Goal: Transaction & Acquisition: Purchase product/service

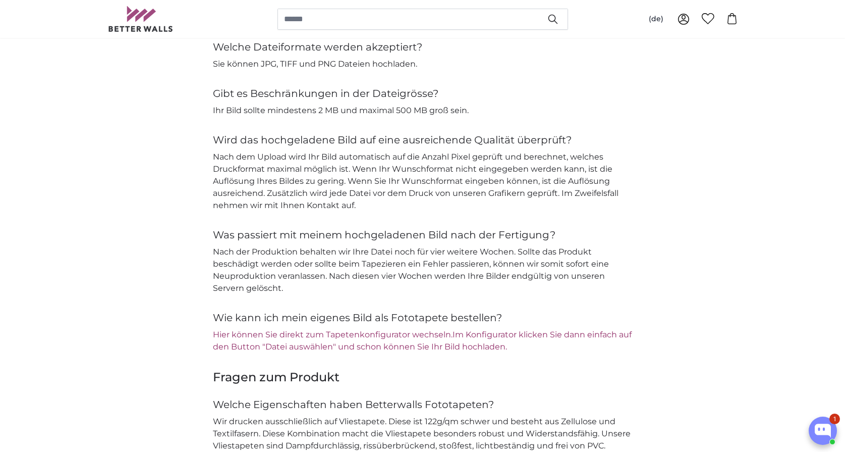
scroll to position [1060, 0]
click at [297, 334] on link "Hier können Sie direkt zum Tapetenkonfigurator wechseln." at bounding box center [333, 334] width 240 height 10
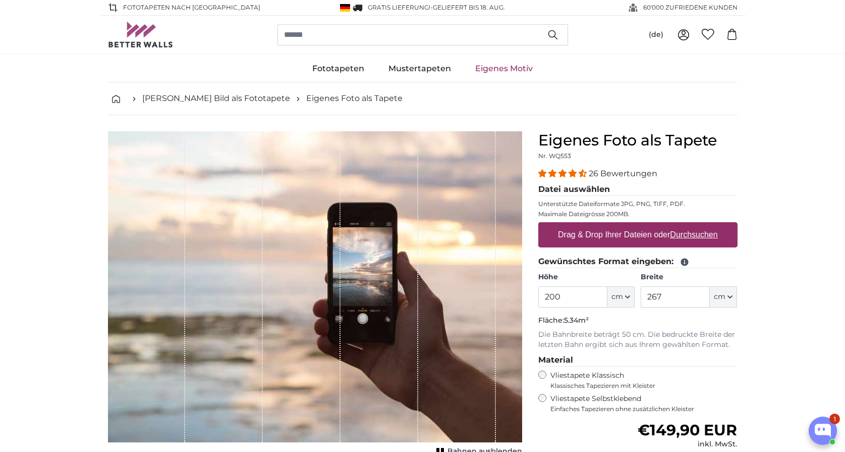
click at [642, 235] on label "Drag & Drop Ihrer Dateien oder Durchsuchen" at bounding box center [638, 235] width 168 height 20
click at [642, 225] on input "Drag & Drop Ihrer Dateien oder Durchsuchen" at bounding box center [637, 223] width 199 height 3
type input "**********"
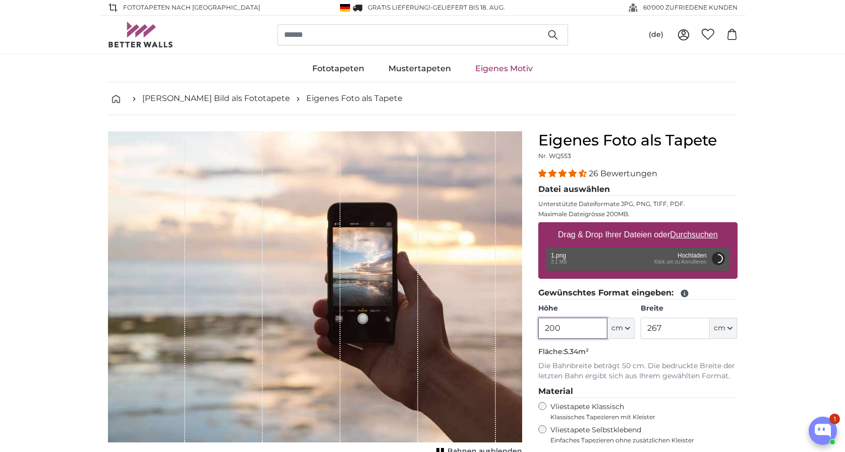
click at [572, 331] on input "200" at bounding box center [572, 327] width 69 height 21
drag, startPoint x: 572, startPoint y: 331, endPoint x: 550, endPoint y: 333, distance: 22.8
click at [550, 333] on input "200" at bounding box center [572, 327] width 69 height 21
click at [674, 322] on input "267" at bounding box center [675, 327] width 69 height 21
type input "200"
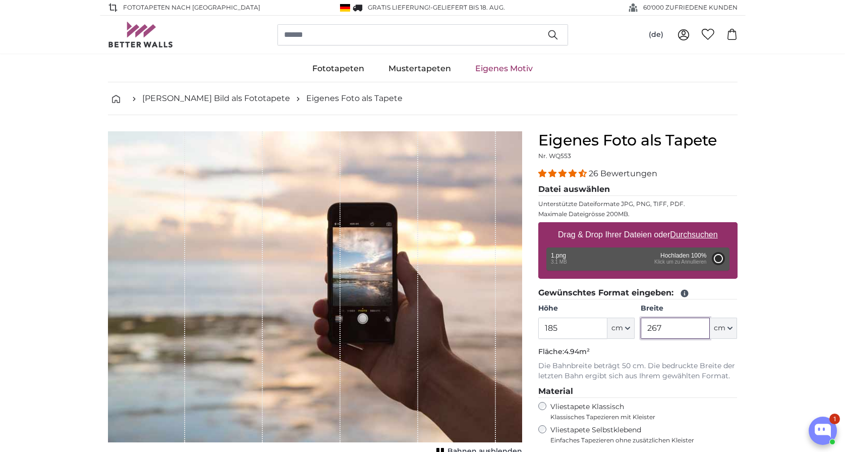
type input "136"
click at [674, 322] on input "136" at bounding box center [675, 327] width 69 height 21
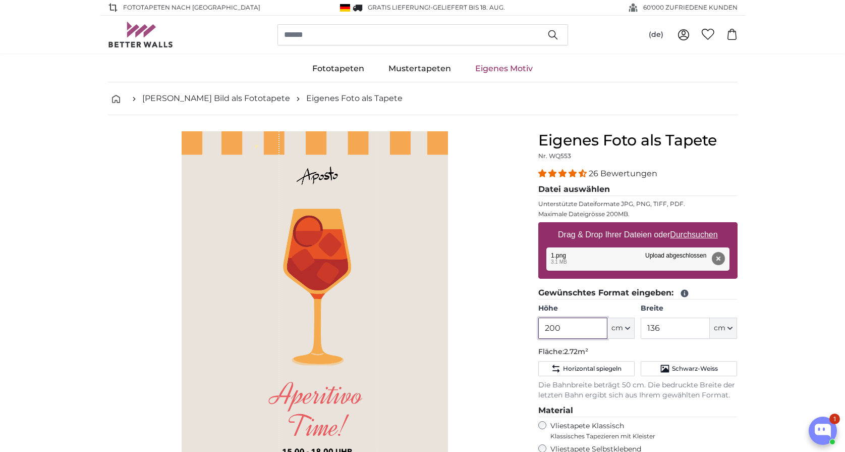
drag, startPoint x: 509, startPoint y: 331, endPoint x: 495, endPoint y: 330, distance: 14.1
click at [495, 330] on product-detail "Abbrechen Bild zuschneiden Bahnen ausblenden Eigenes Foto als Tapete Nr. WQ553 …" at bounding box center [423, 375] width 646 height 521
type input "185"
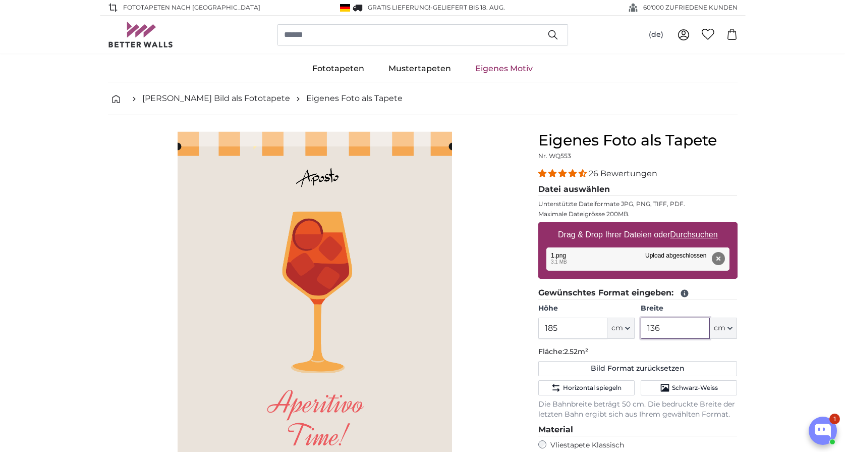
click at [683, 331] on input "136" at bounding box center [675, 327] width 69 height 21
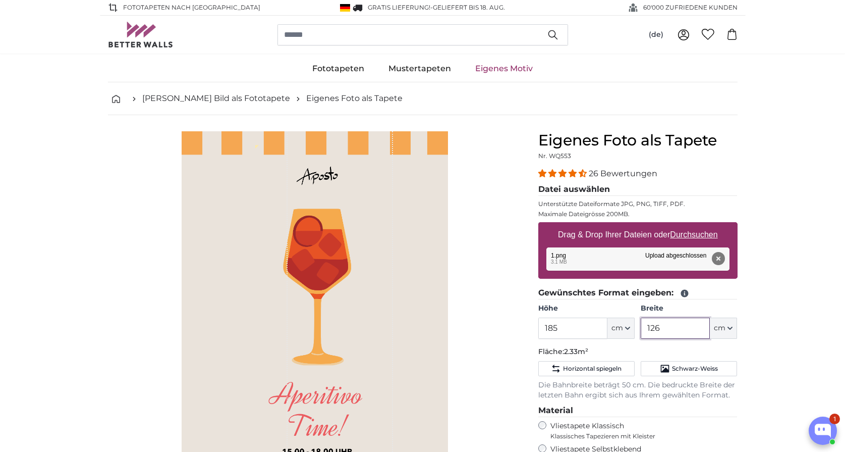
type input "126"
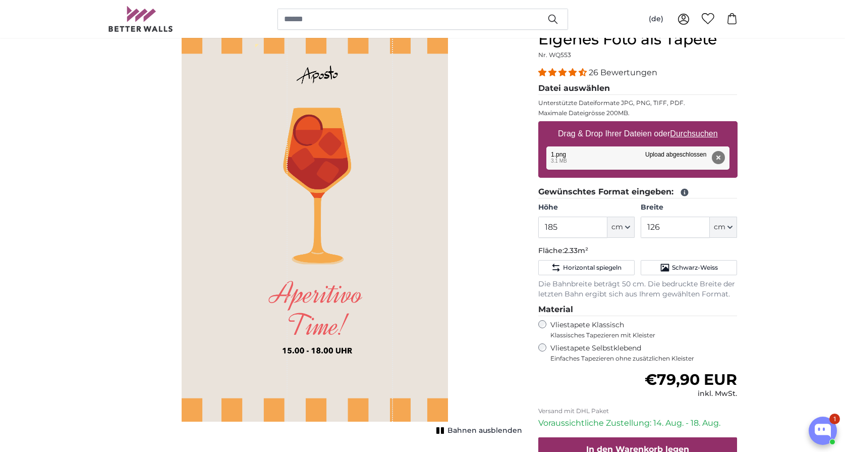
scroll to position [151, 0]
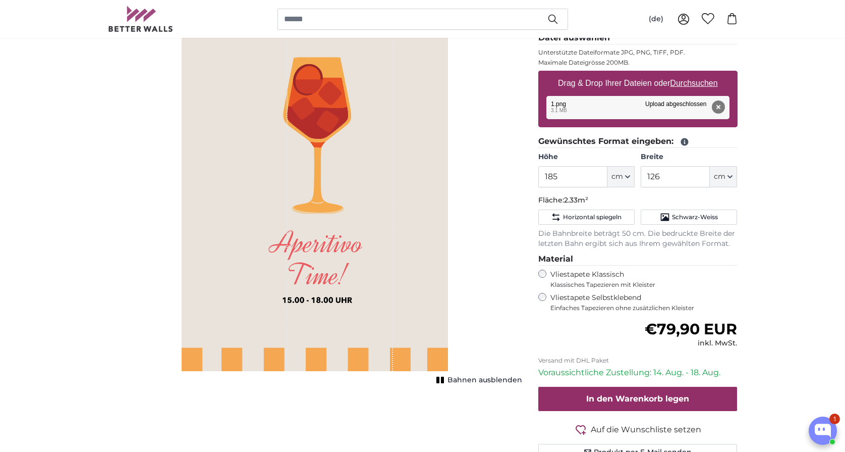
click at [486, 380] on span "Bahnen ausblenden" at bounding box center [485, 380] width 75 height 10
click at [486, 380] on span "Bahnen einblenden" at bounding box center [485, 380] width 74 height 10
click at [486, 380] on span "Bahnen ausblenden" at bounding box center [485, 380] width 75 height 10
click at [486, 380] on span "Bahnen einblenden" at bounding box center [485, 380] width 74 height 10
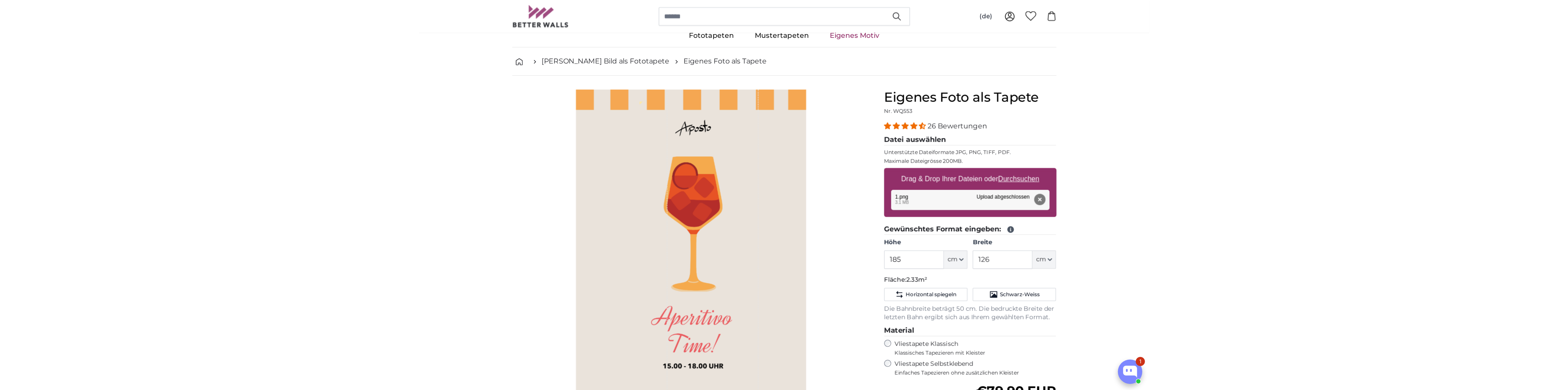
scroll to position [0, 0]
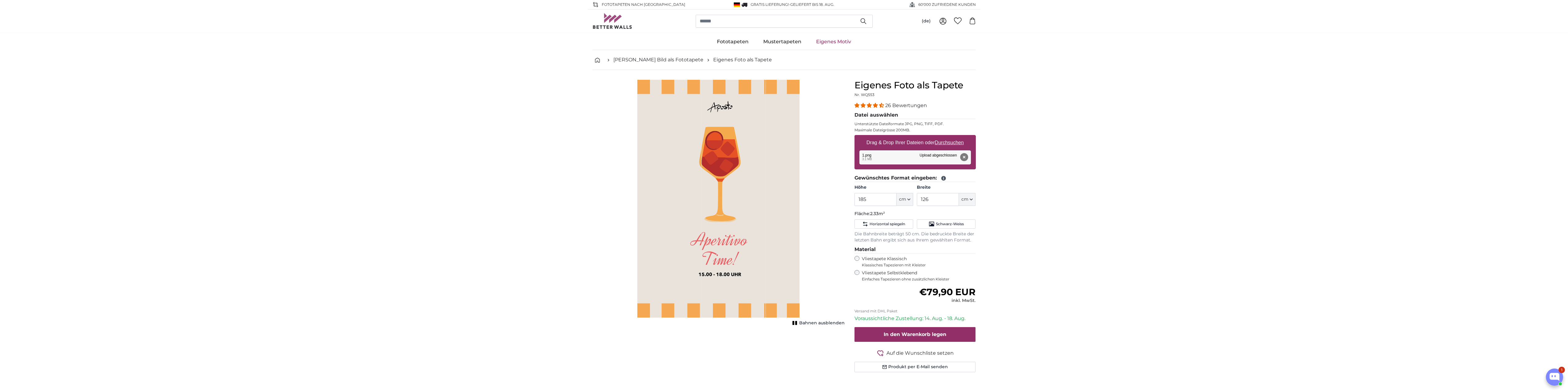
click at [514, 221] on div "1 of 1" at bounding box center [734, 198] width 65 height 238
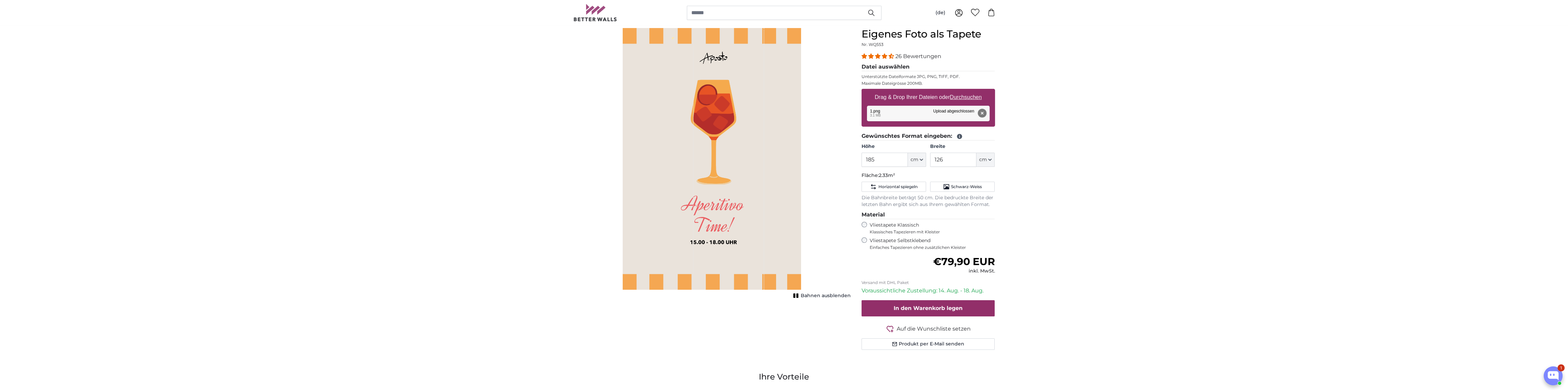
scroll to position [61, 0]
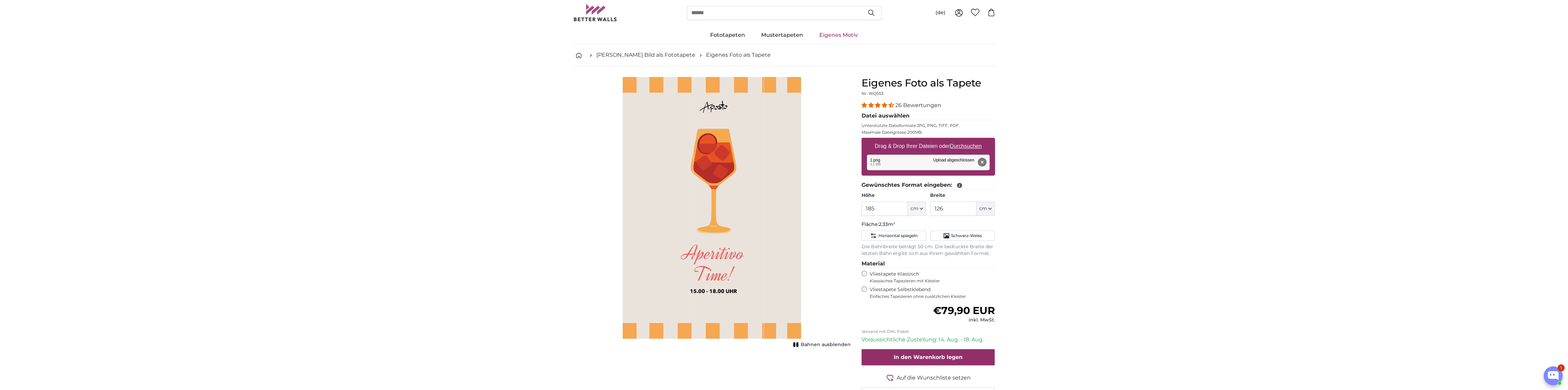
scroll to position [0, 0]
